Goal: Navigation & Orientation: Understand site structure

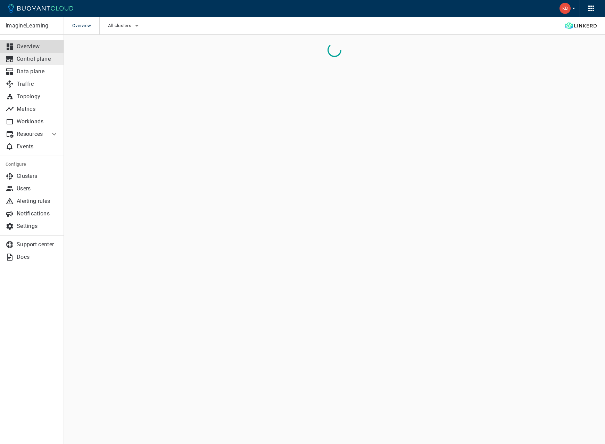
click at [46, 59] on p "Control plane" at bounding box center [38, 59] width 42 height 7
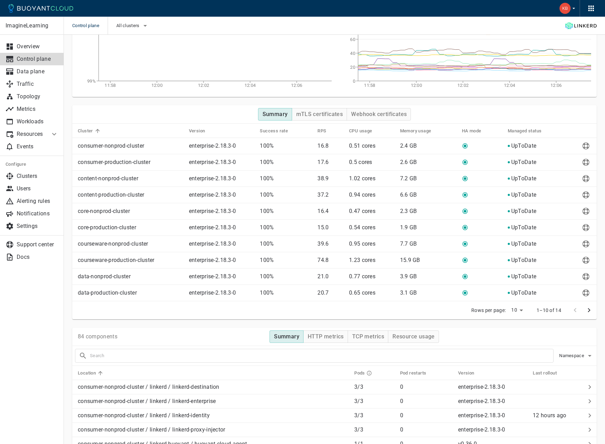
scroll to position [50, 0]
click at [46, 83] on p "Traffic" at bounding box center [38, 84] width 42 height 7
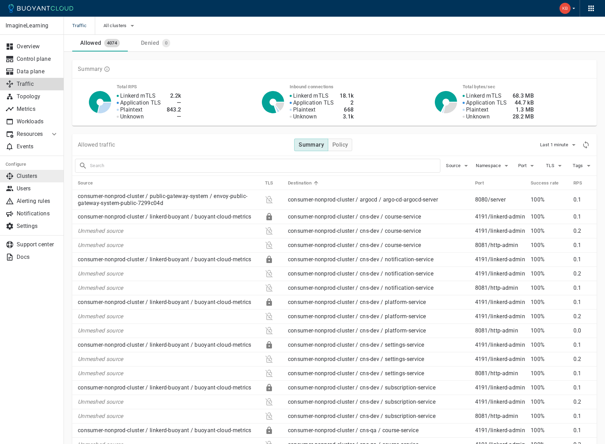
click at [31, 178] on p "Clusters" at bounding box center [38, 176] width 42 height 7
